Goal: Information Seeking & Learning: Check status

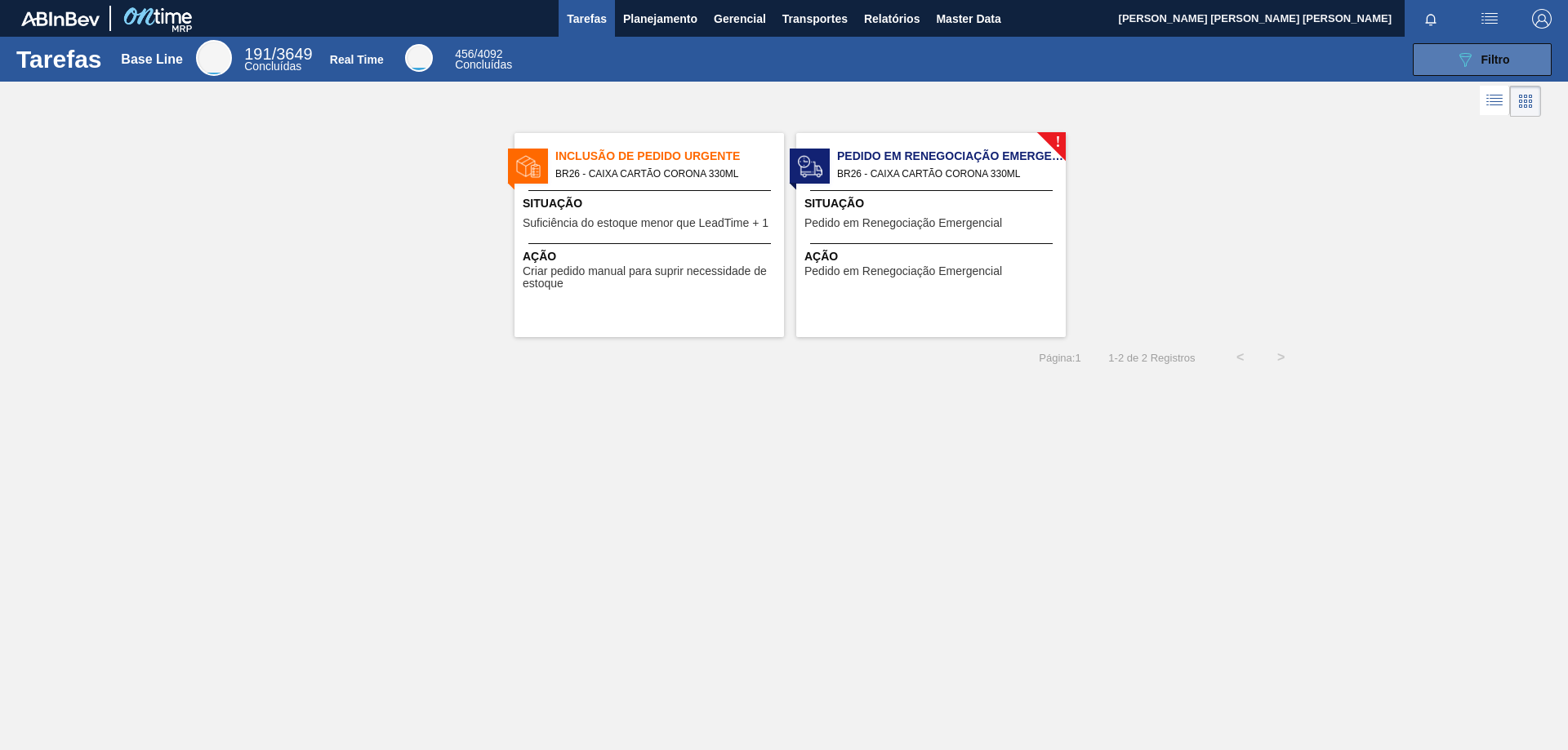
click at [1459, 65] on icon "089F7B8B-B2A5-4AFE-B5C0-19BA573D28AC" at bounding box center [1464, 60] width 19 height 19
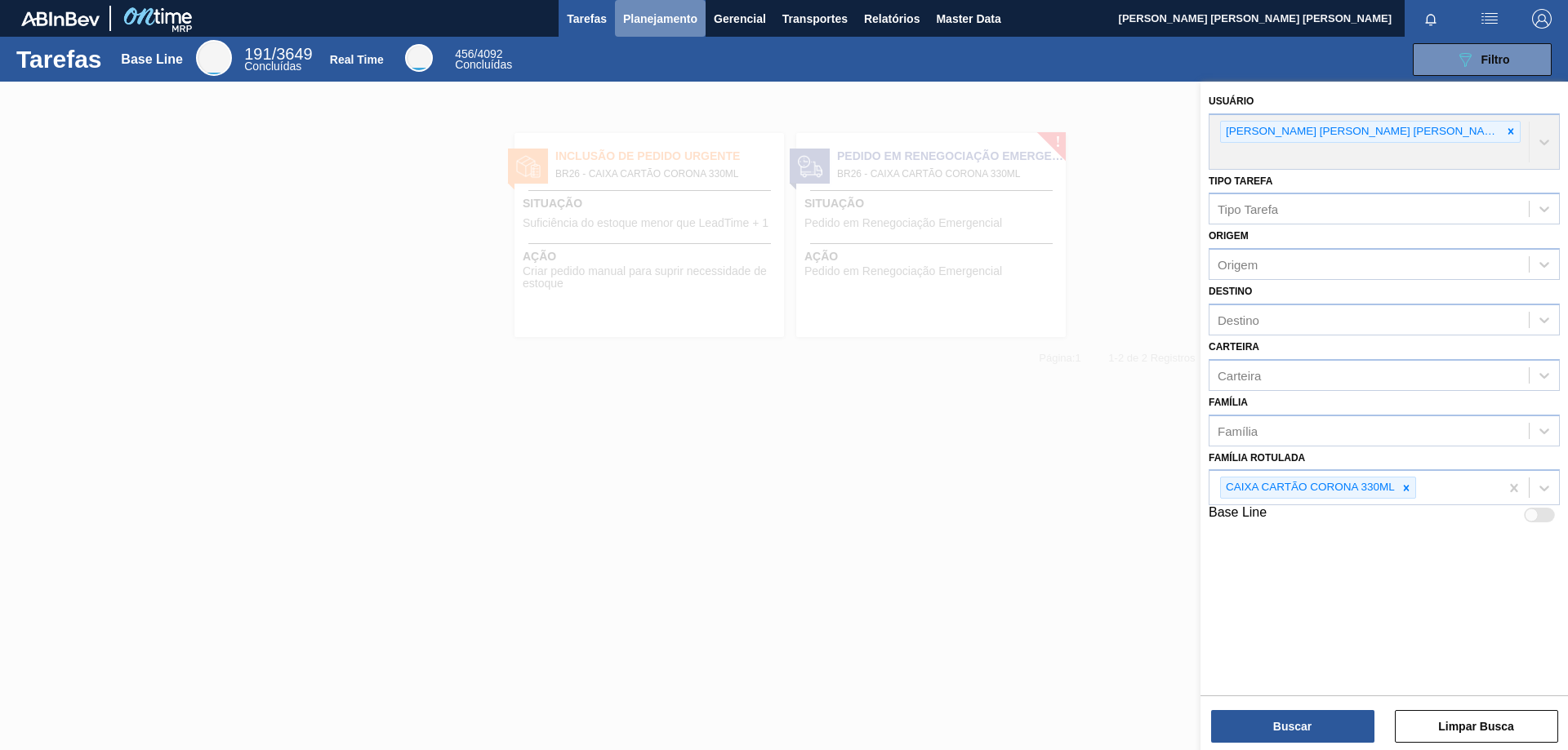
click at [653, 16] on span "Planejamento" at bounding box center [660, 18] width 74 height 19
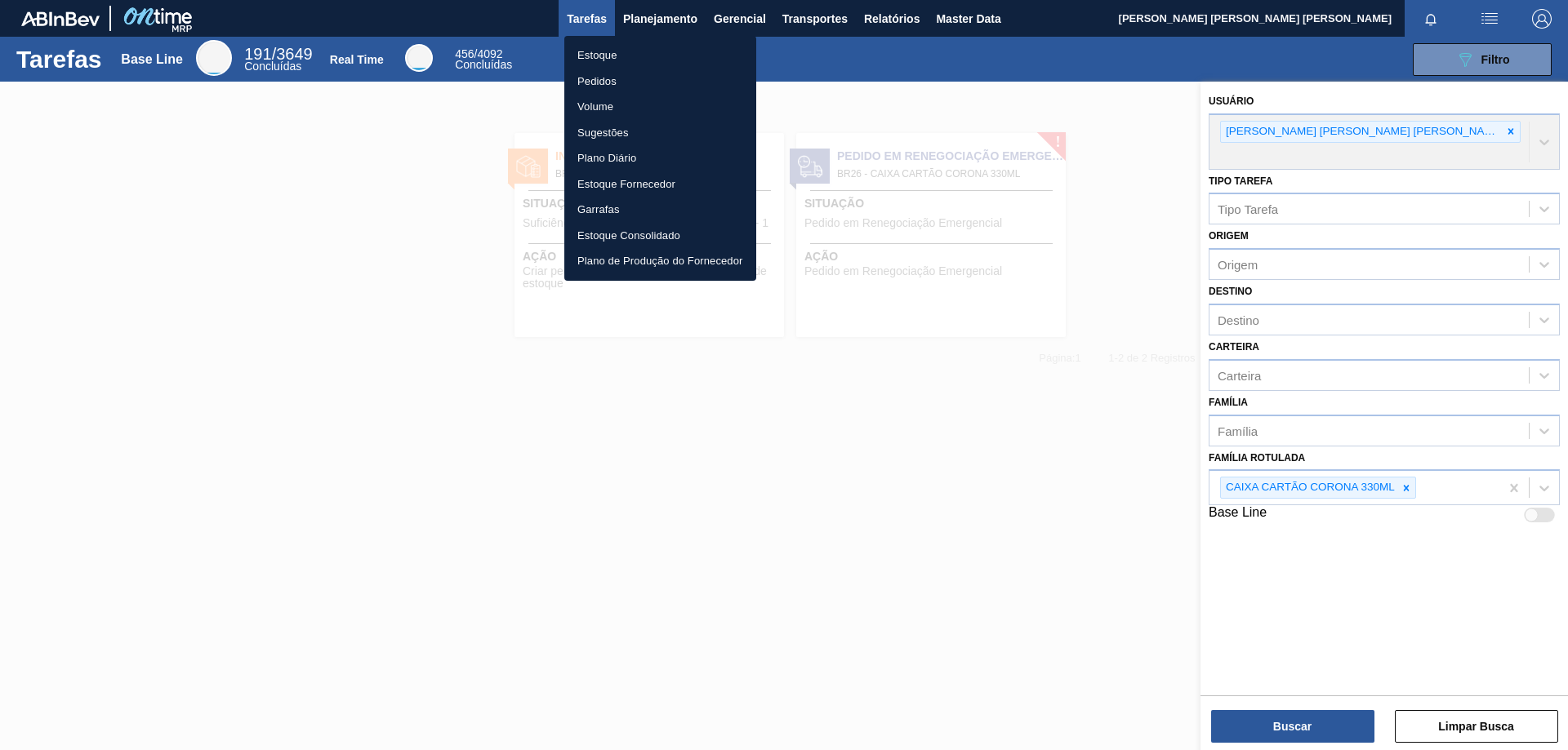
click at [617, 63] on li "Estoque" at bounding box center [661, 55] width 192 height 26
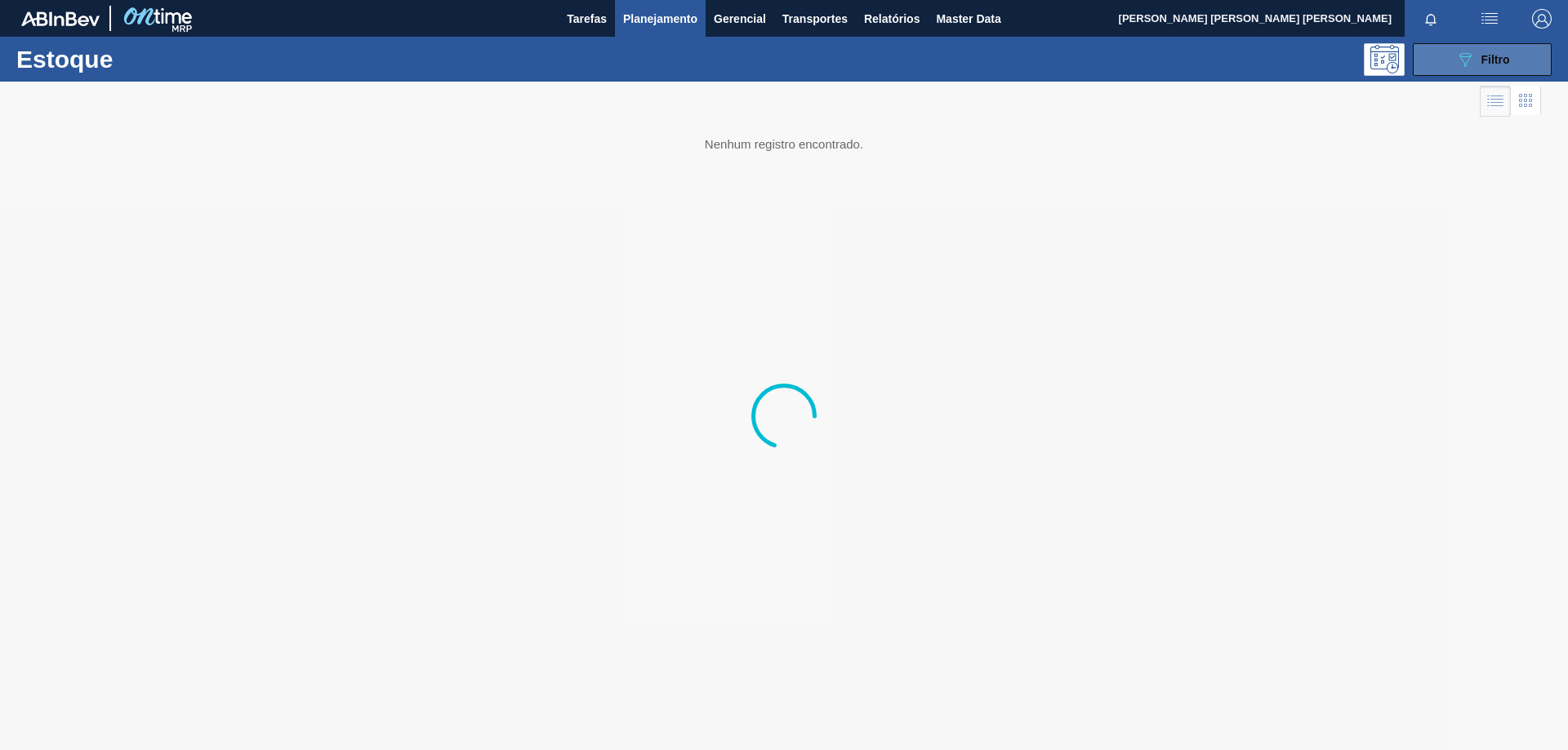
click at [1485, 54] on span "Filtro" at bounding box center [1495, 60] width 29 height 13
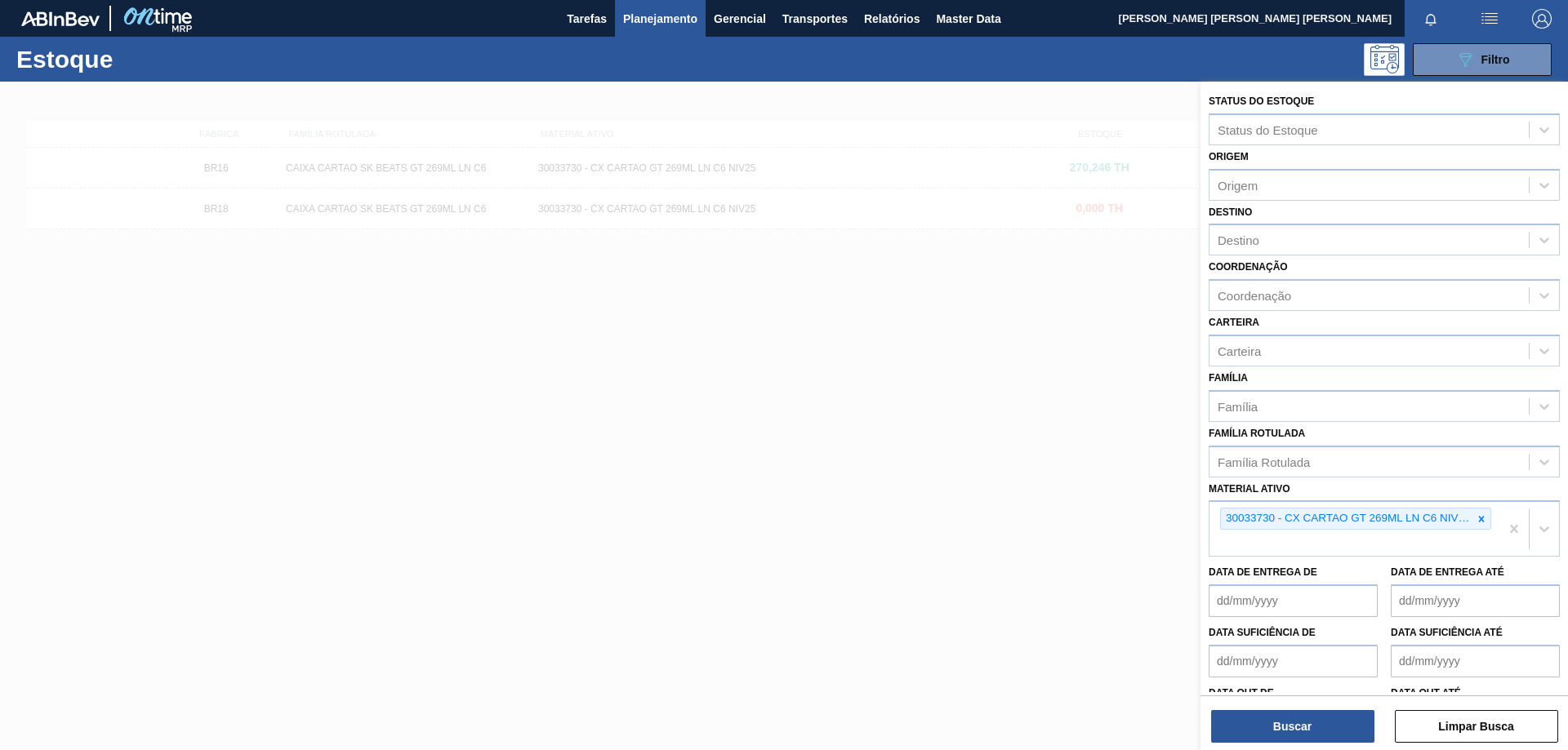
click at [640, 435] on div at bounding box center [784, 456] width 1568 height 750
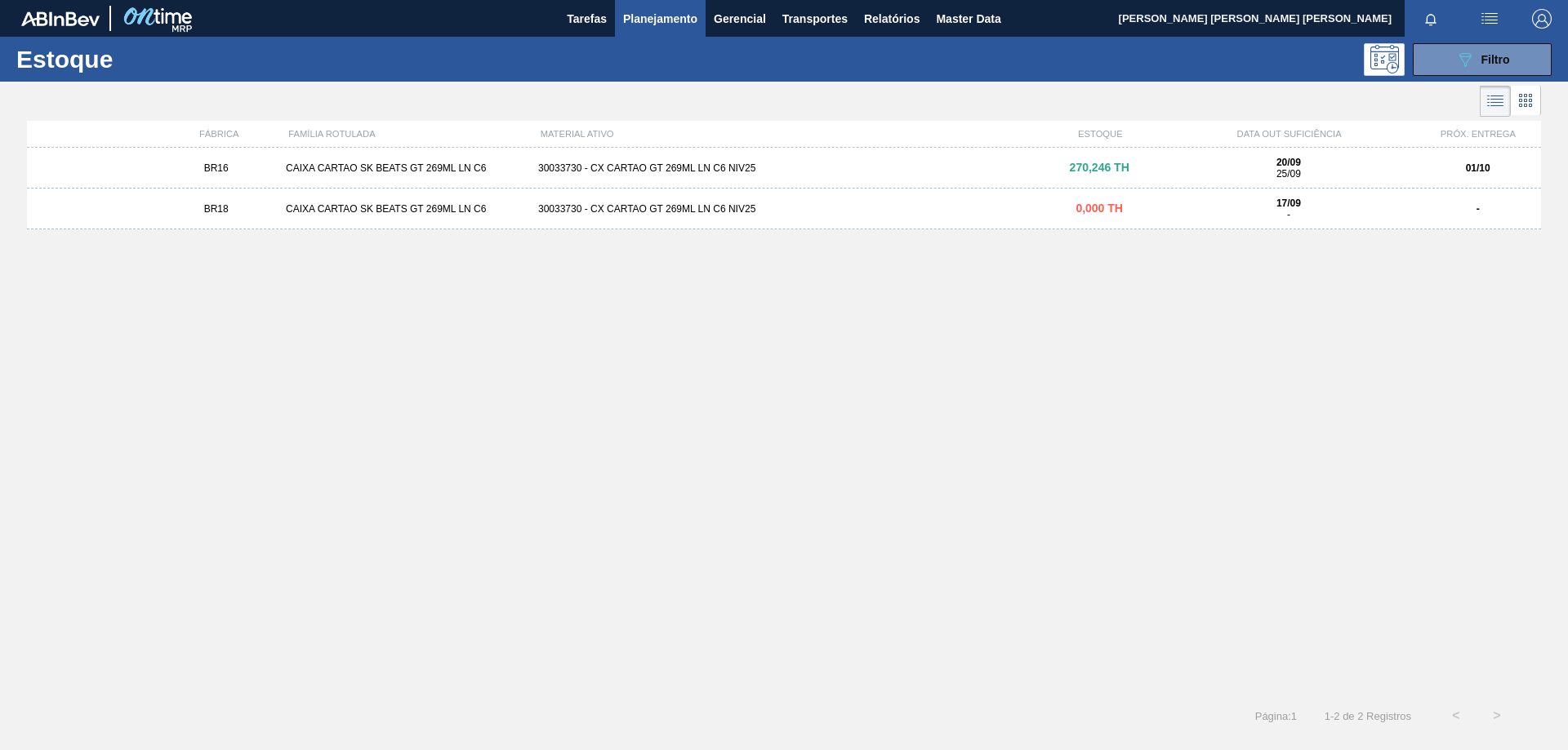
click at [612, 163] on div "30033730 - CX CARTAO GT 269ML LN C6 NIV25" at bounding box center [784, 168] width 504 height 12
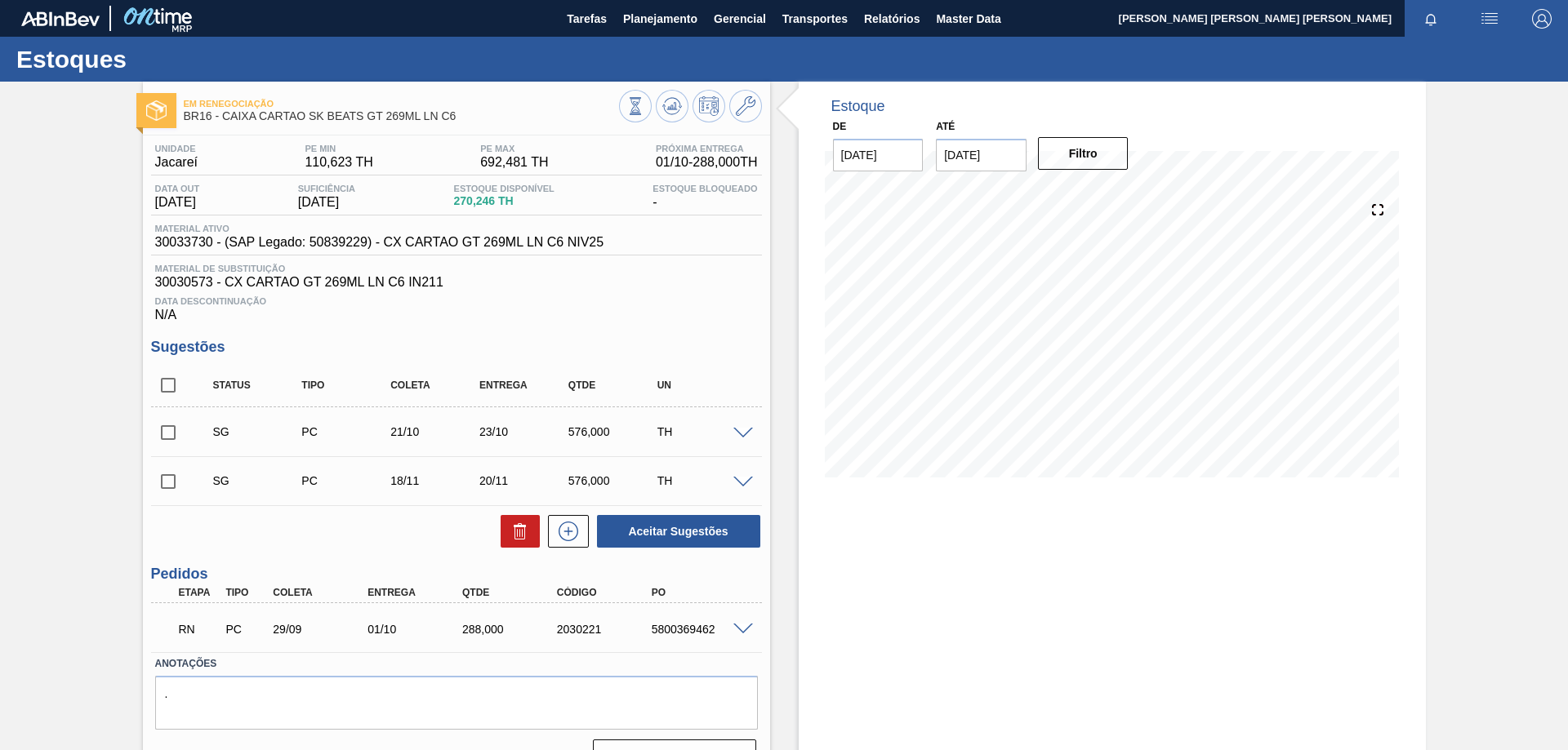
click at [735, 626] on span at bounding box center [743, 630] width 19 height 12
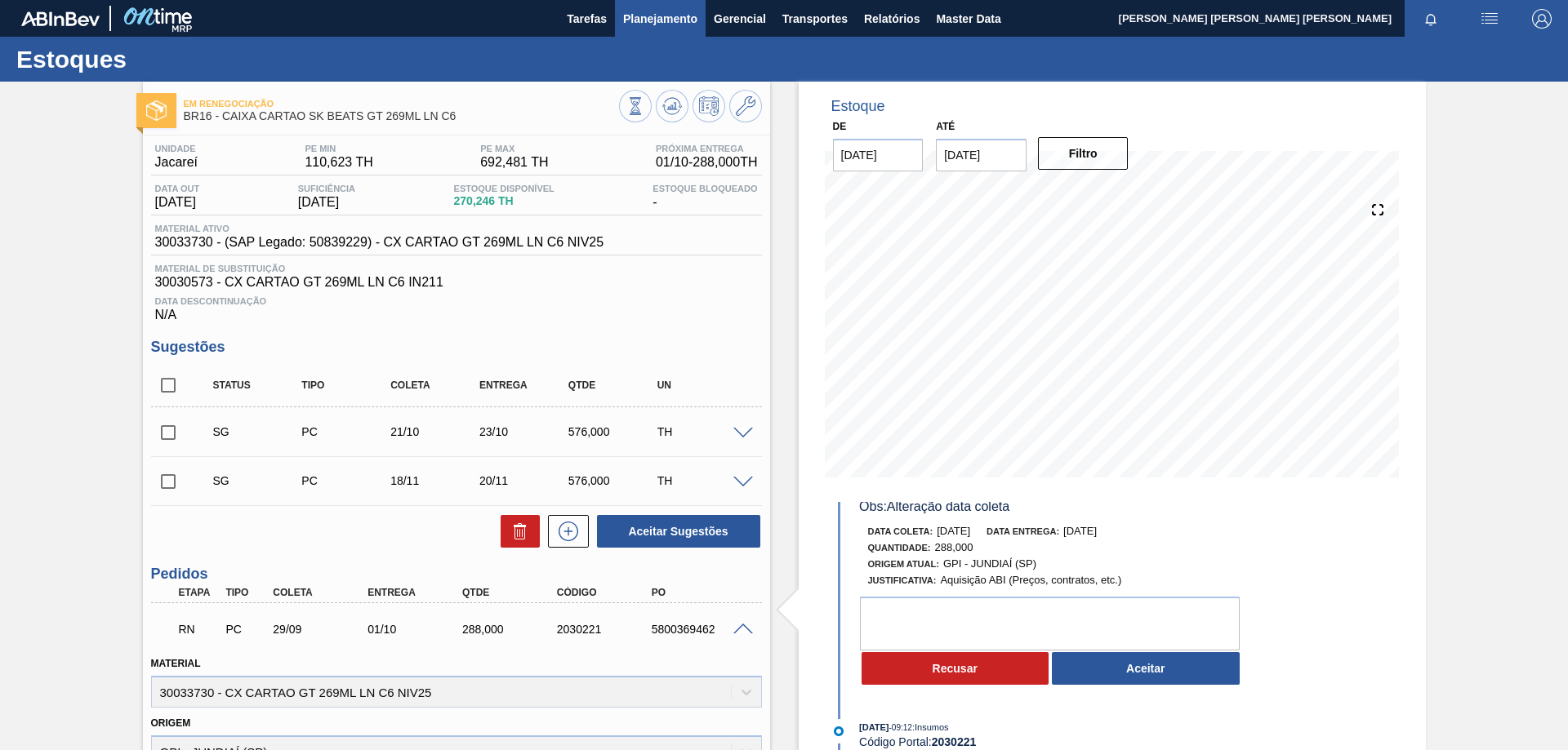
click at [668, 19] on span "Planejamento" at bounding box center [660, 18] width 74 height 19
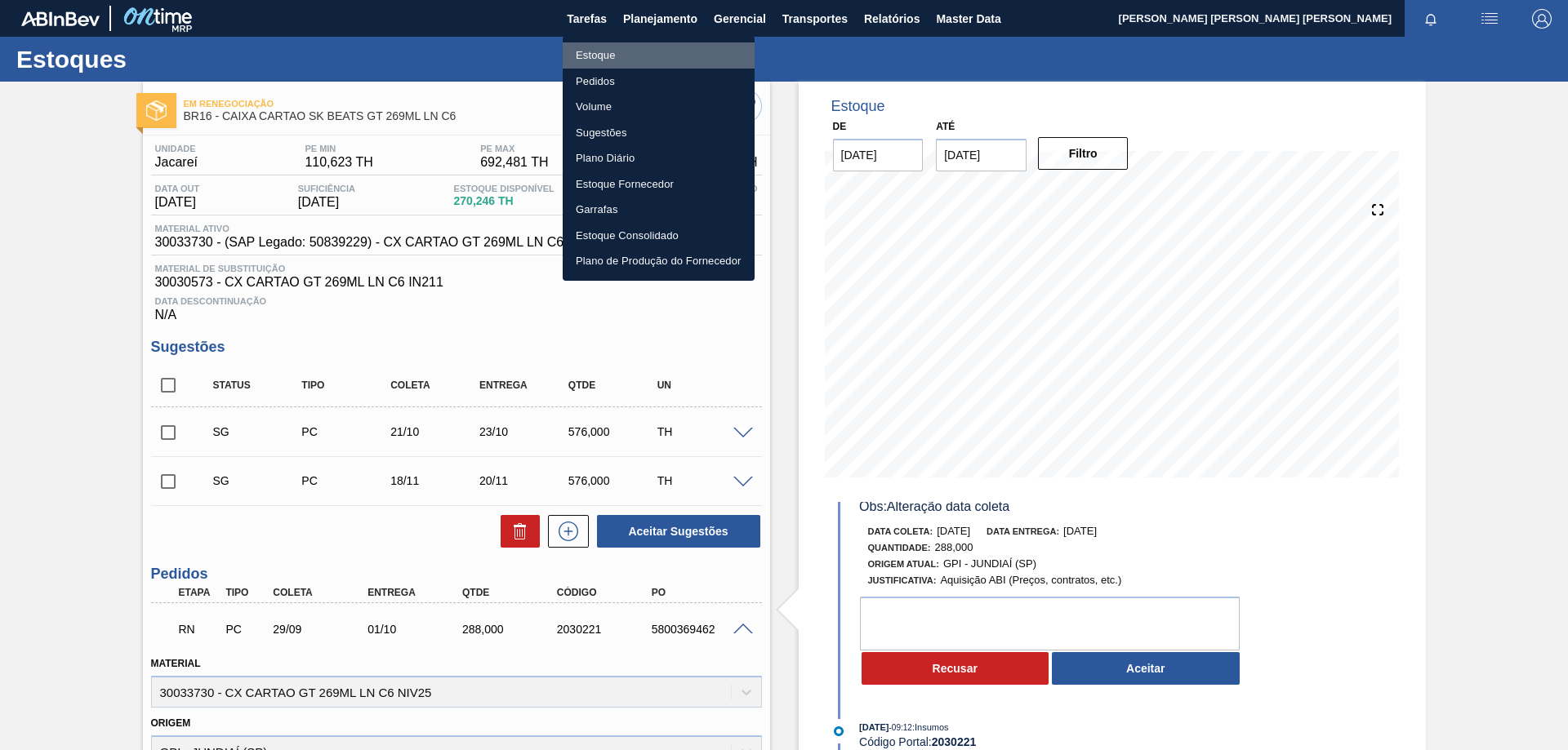
click at [636, 52] on li "Estoque" at bounding box center [659, 55] width 192 height 26
